Goal: Task Accomplishment & Management: Manage account settings

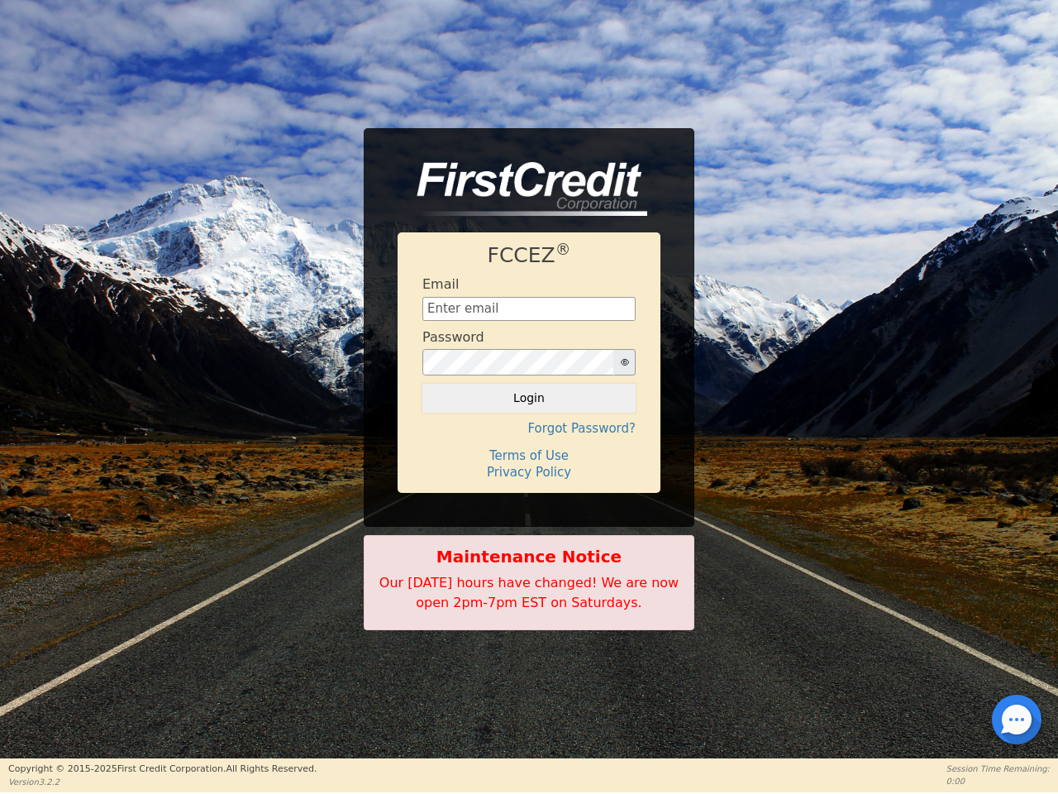
click at [624, 362] on icon "button" at bounding box center [625, 362] width 8 height 7
click at [529, 398] on button "Login" at bounding box center [529, 398] width 213 height 28
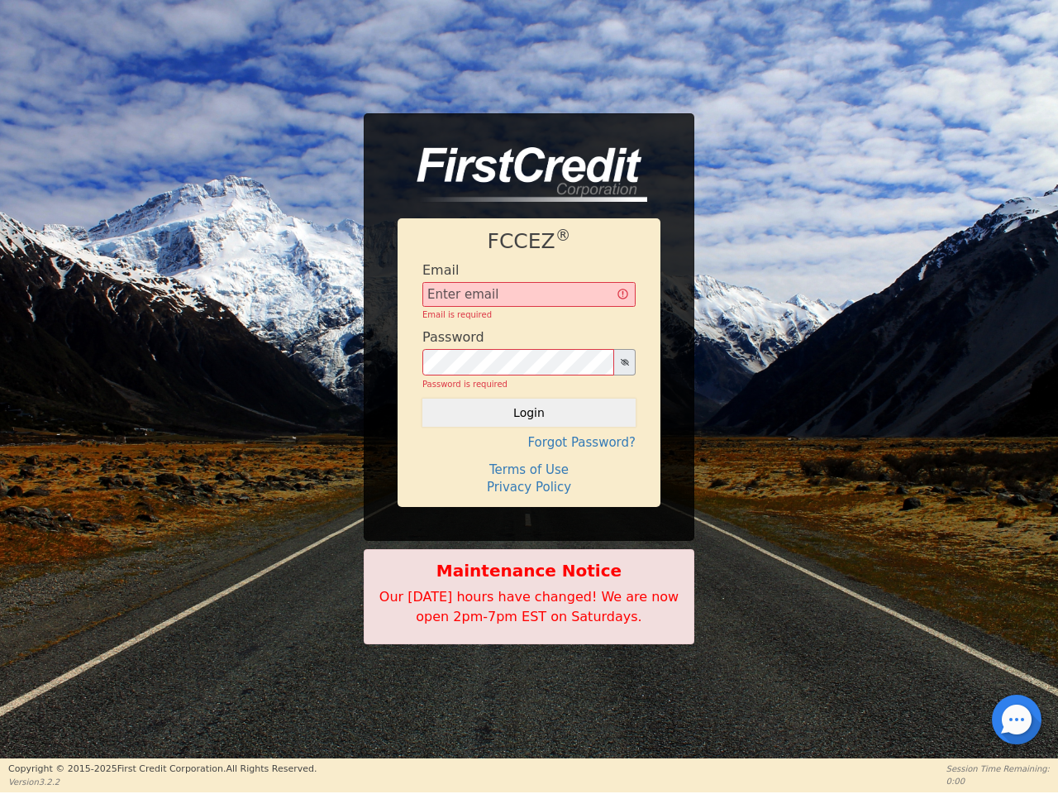
click at [529, 428] on div "FCCEZ ® Email Email is required Password Password is required Login Forgot Pass…" at bounding box center [529, 362] width 263 height 289
click at [529, 456] on div "FCCEZ ® Email Email is required Password Password is required Login Forgot Pass…" at bounding box center [529, 362] width 263 height 289
click at [529, 472] on h4 "Terms of Use" at bounding box center [529, 469] width 213 height 15
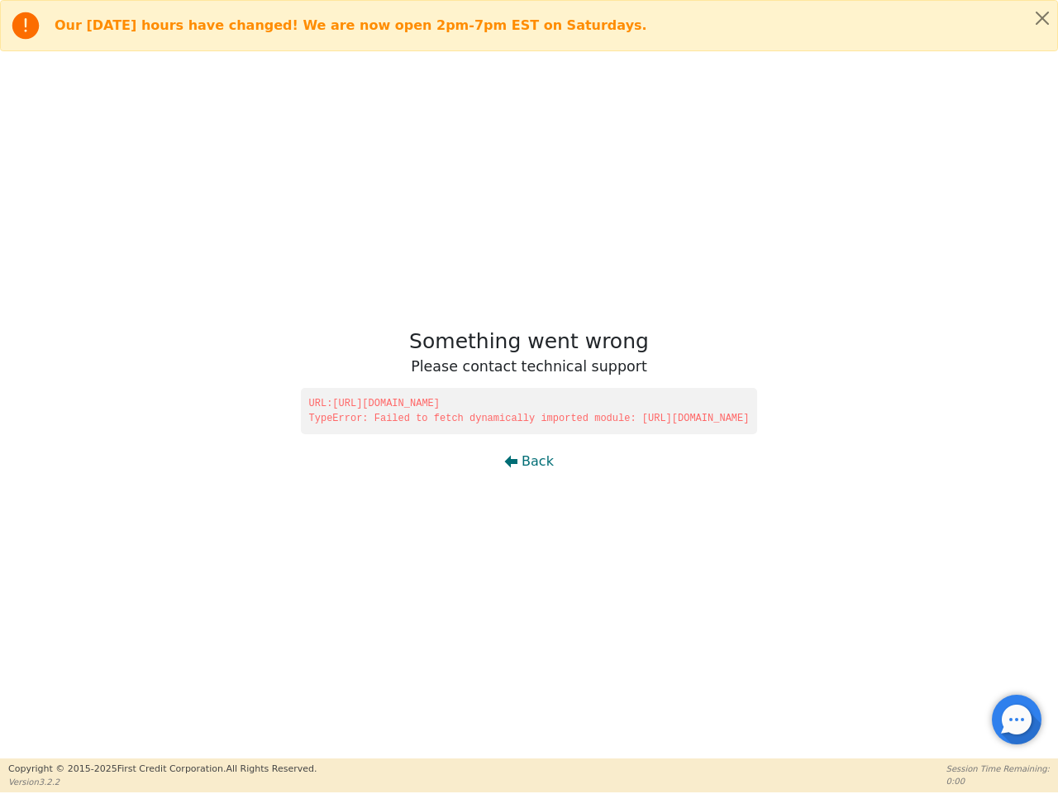
click at [1017, 719] on div at bounding box center [1016, 719] width 3 height 3
